Goal: Check status: Check status

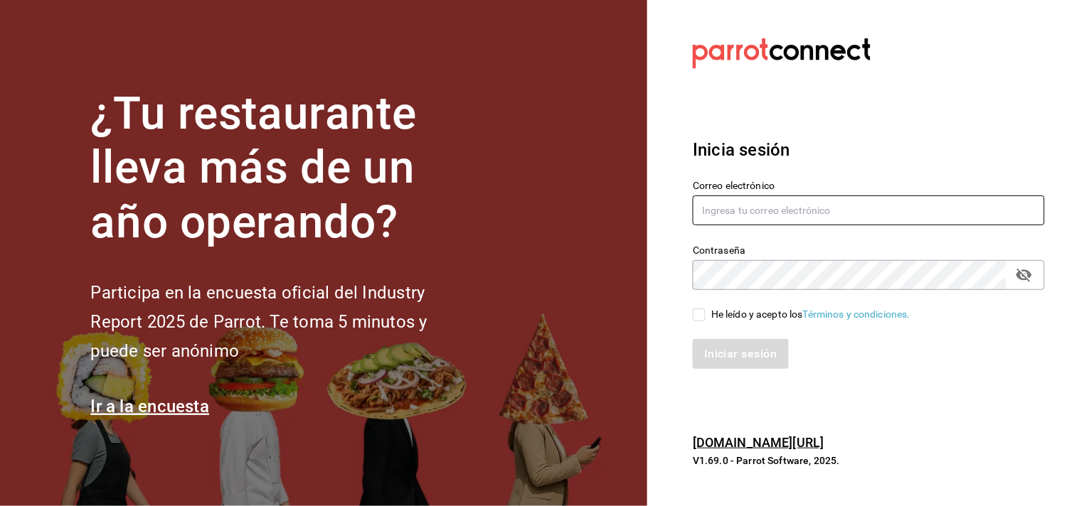
click at [754, 218] on input "text" at bounding box center [869, 211] width 352 height 30
type input "contrerasperezcjcbtis13@gmail.com"
click at [754, 316] on div "He leído y acepto los Términos y condiciones." at bounding box center [810, 314] width 199 height 15
click at [705, 316] on input "He leído y acepto los Términos y condiciones." at bounding box center [699, 315] width 13 height 13
checkbox input "true"
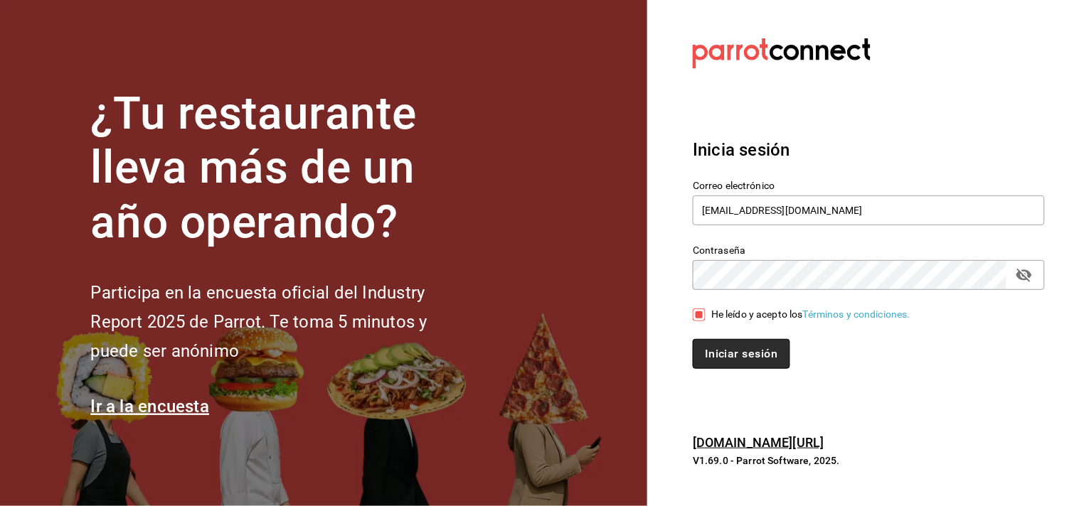
click at [752, 349] on button "Iniciar sesión" at bounding box center [741, 354] width 97 height 30
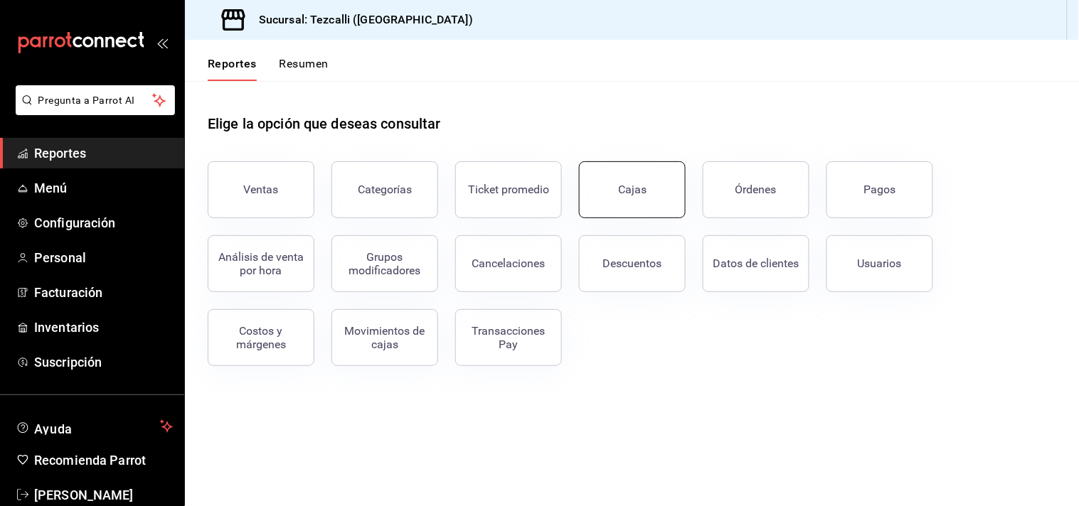
click at [637, 180] on button "Cajas" at bounding box center [632, 189] width 107 height 57
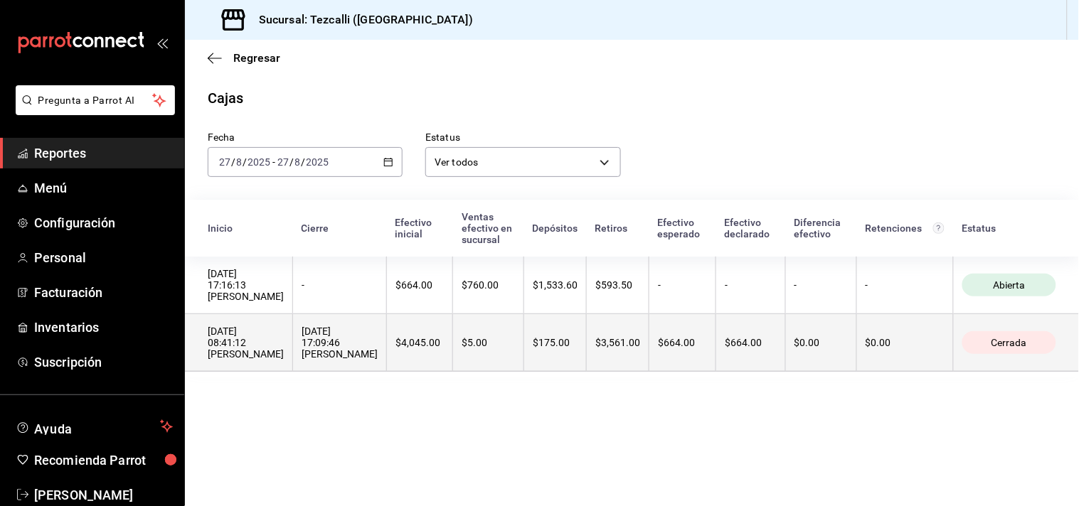
click at [716, 366] on th "$664.00" at bounding box center [682, 343] width 67 height 58
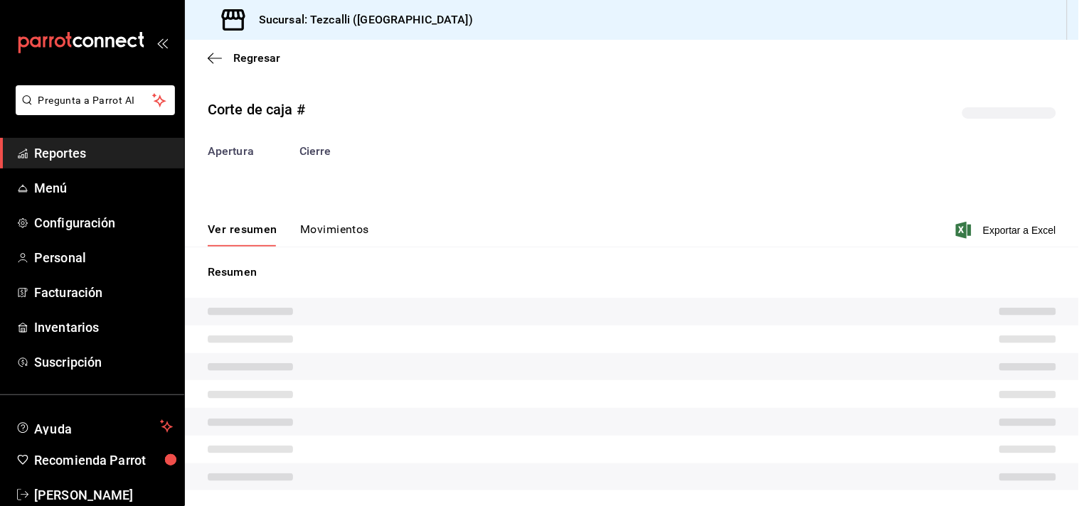
click at [353, 221] on div "Ver resumen Movimientos Exportar a Excel" at bounding box center [632, 226] width 894 height 41
click at [351, 243] on button "Movimientos" at bounding box center [334, 235] width 69 height 24
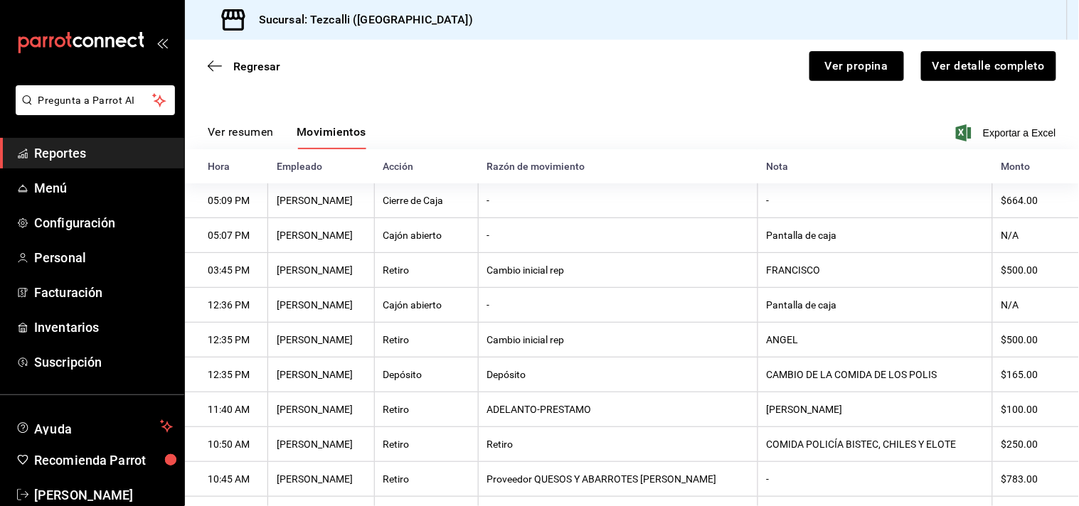
scroll to position [151, 0]
